Goal: Navigation & Orientation: Understand site structure

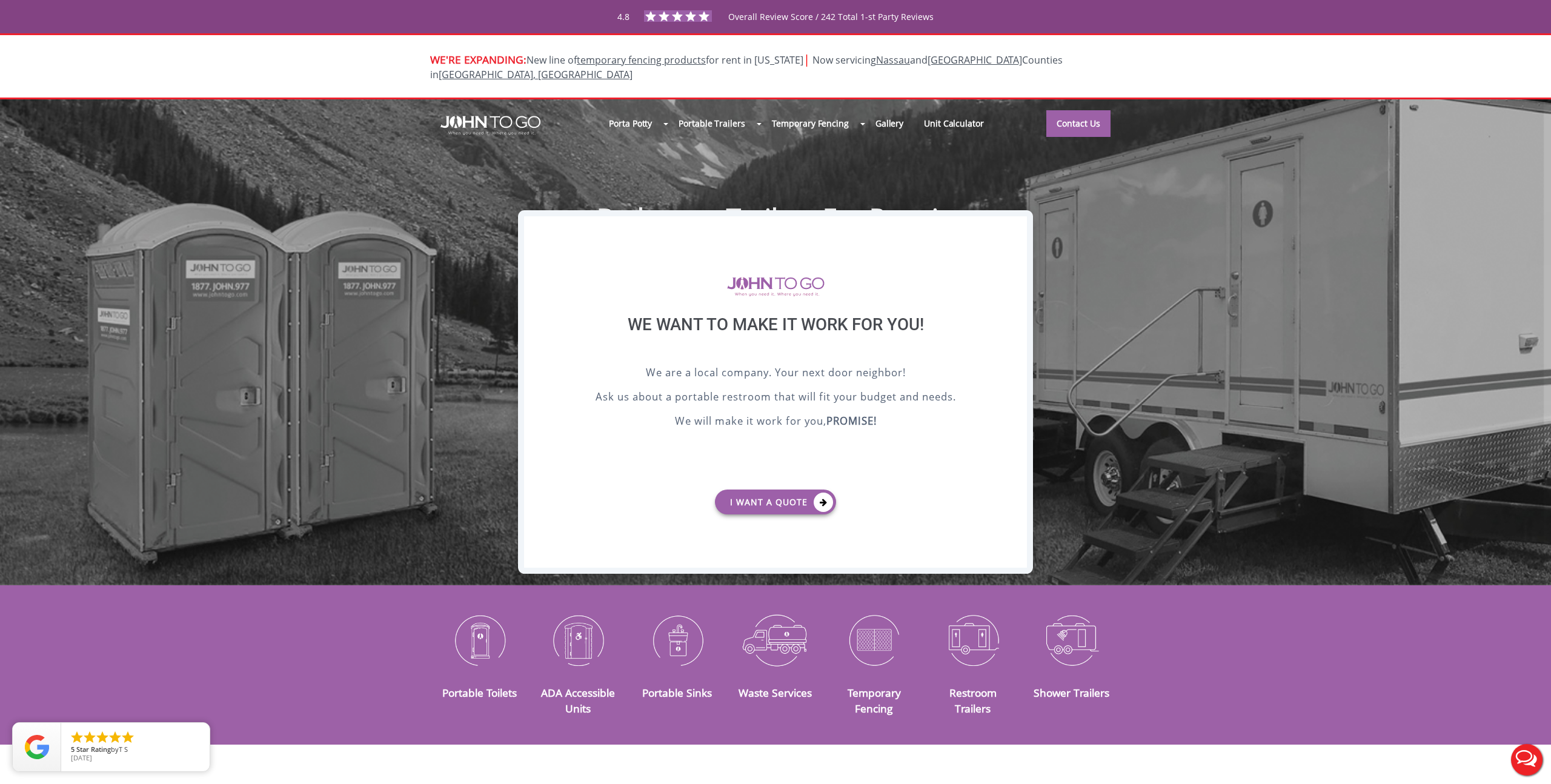
click at [1016, 223] on div "X" at bounding box center [1017, 226] width 18 height 20
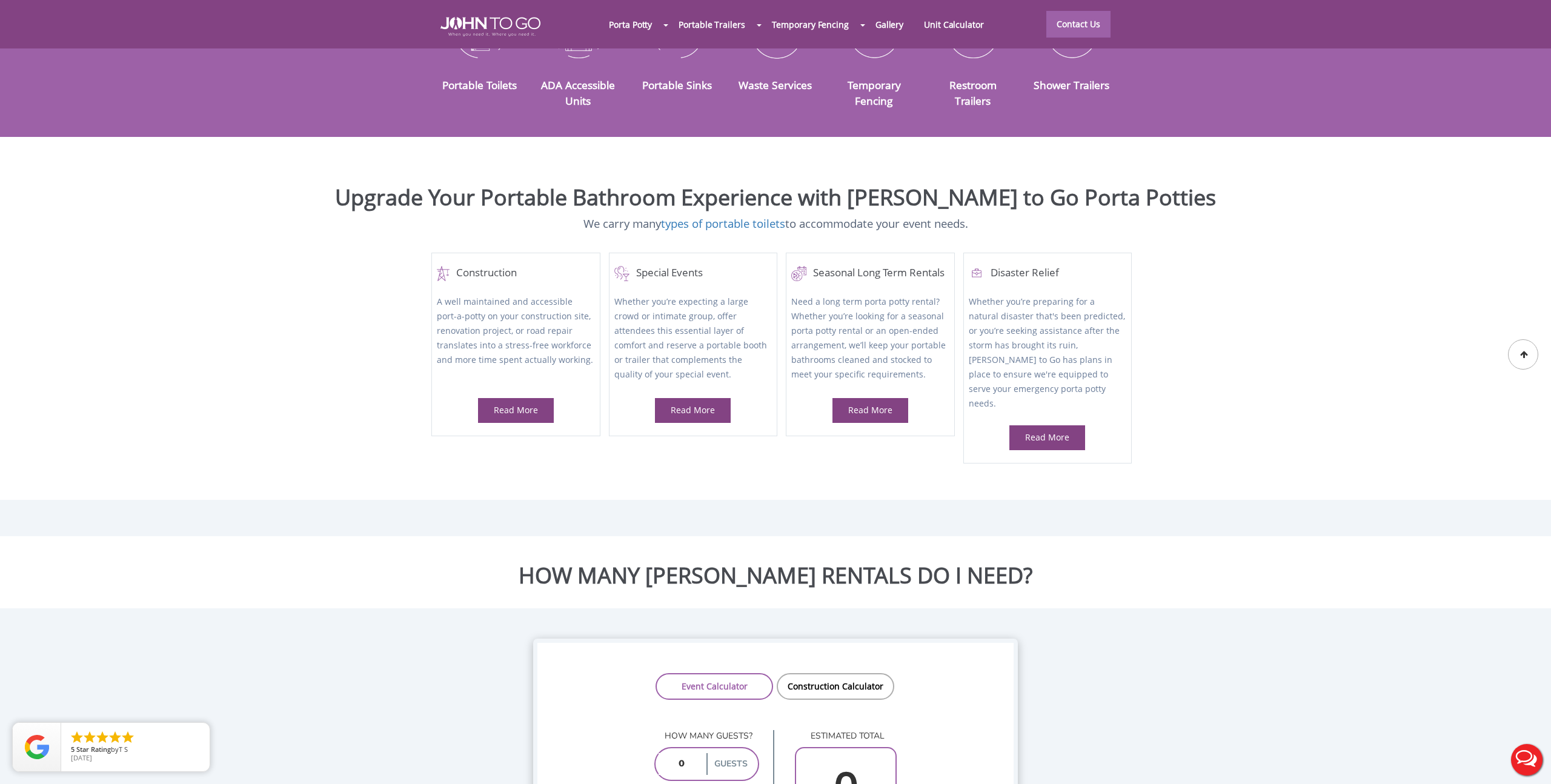
scroll to position [648, 0]
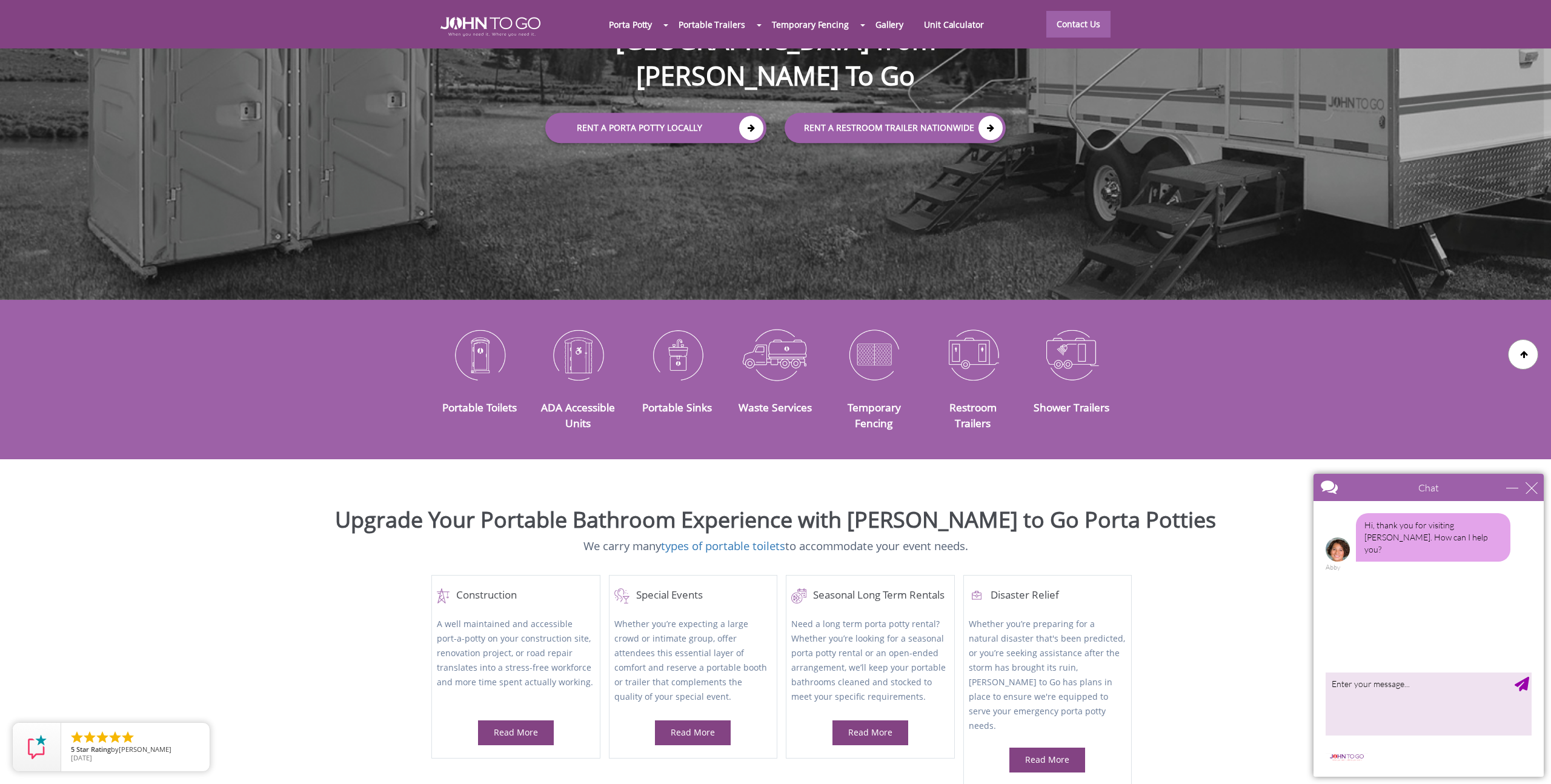
scroll to position [286, 0]
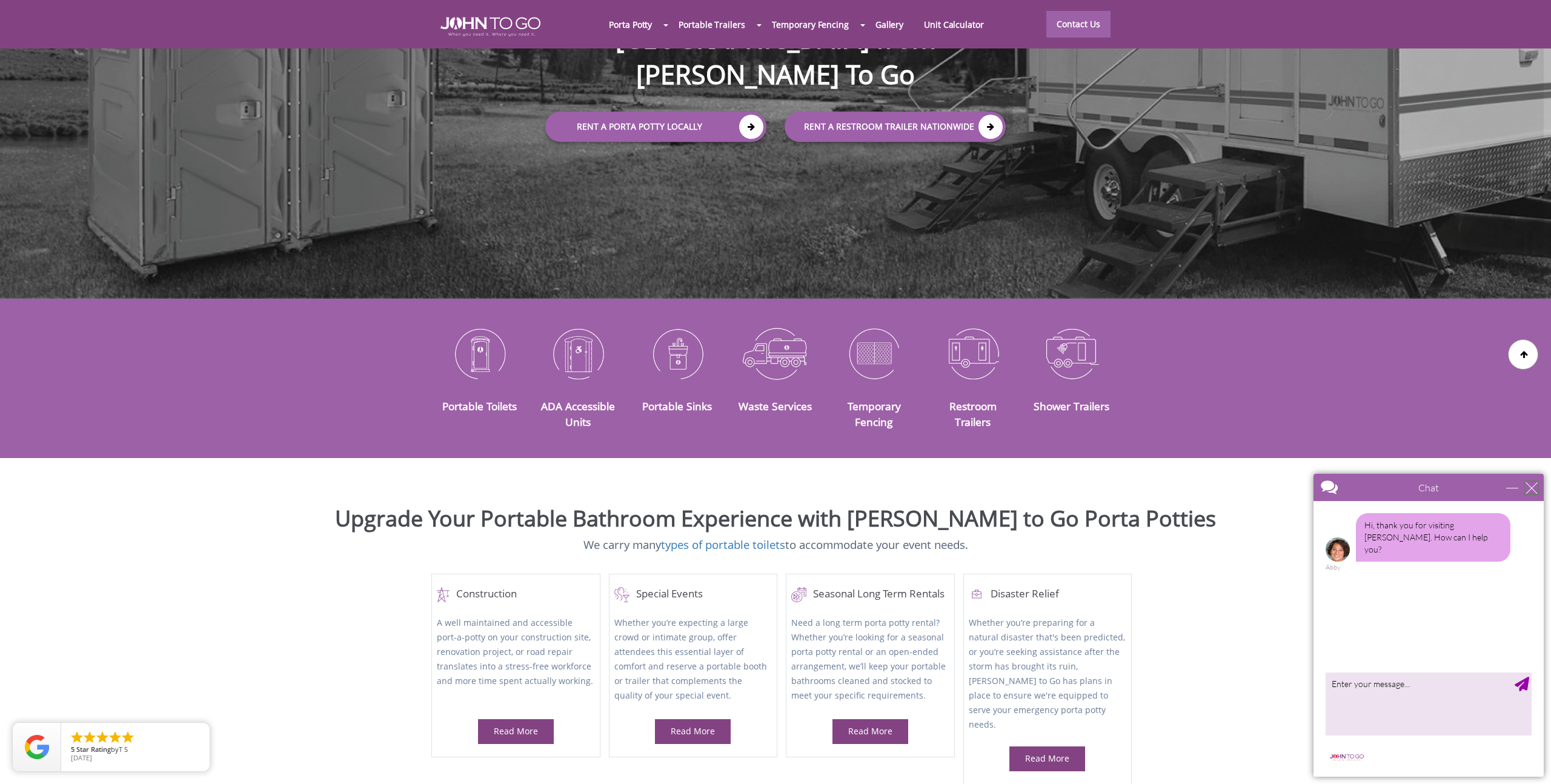
click at [1535, 485] on div "close" at bounding box center [1532, 488] width 13 height 13
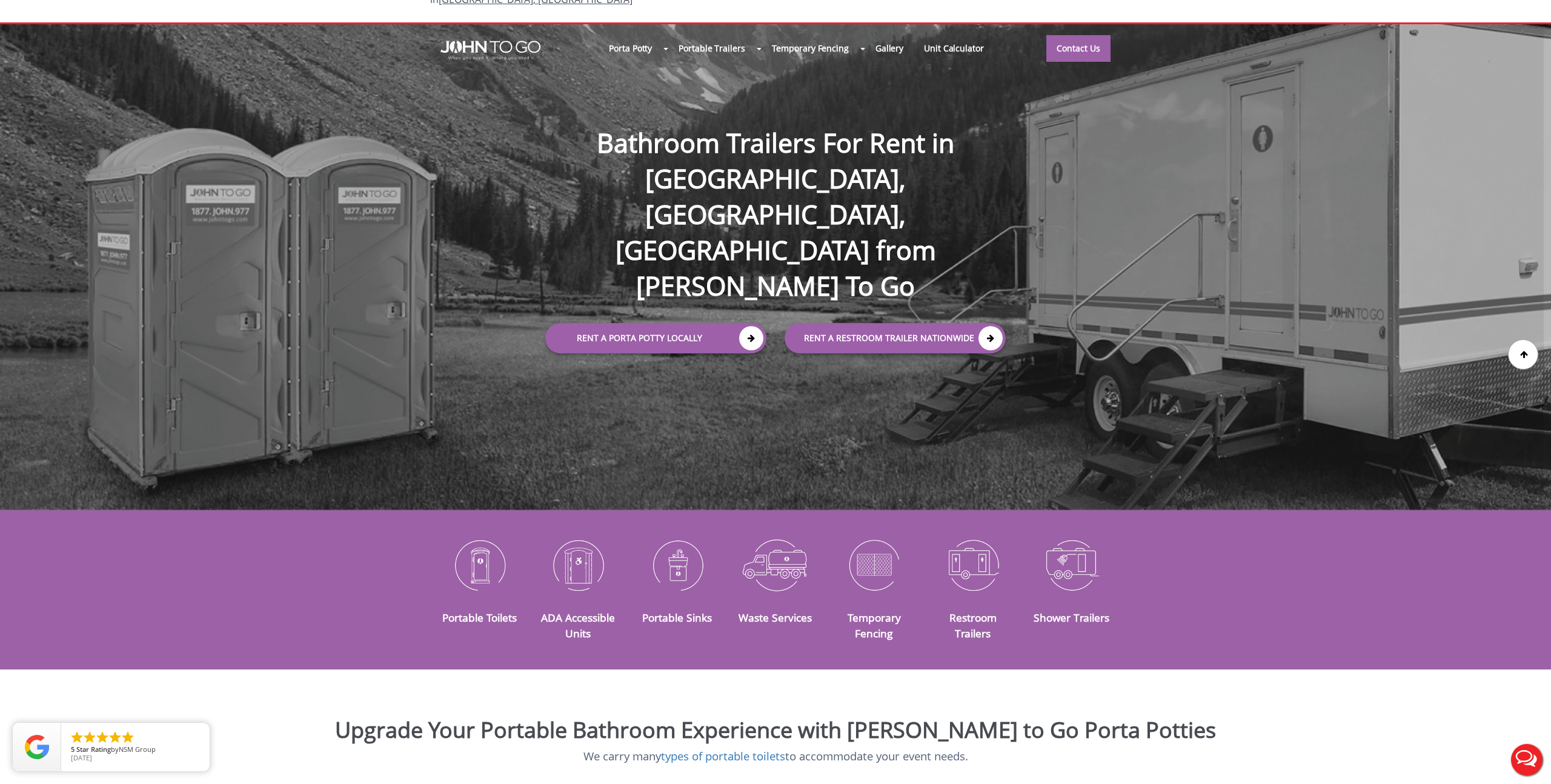
scroll to position [0, 0]
